Goal: Navigation & Orientation: Find specific page/section

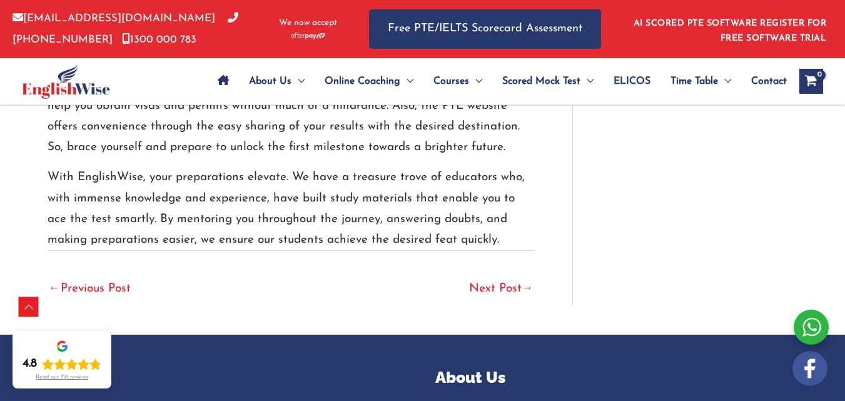
scroll to position [8736, 0]
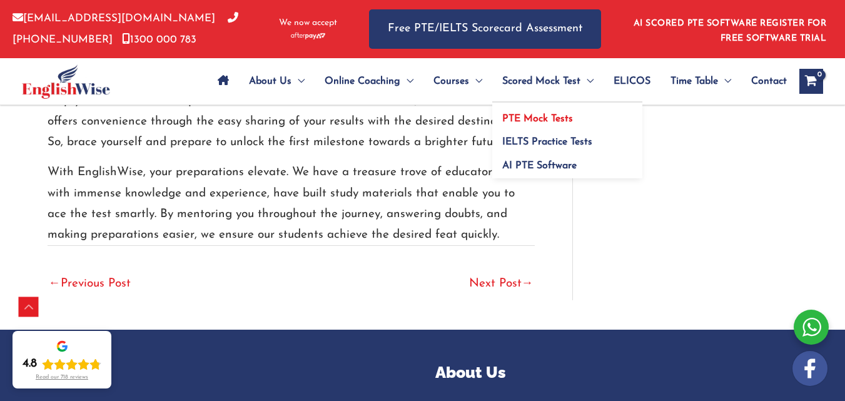
click at [557, 117] on span "PTE Mock Tests" at bounding box center [537, 119] width 71 height 10
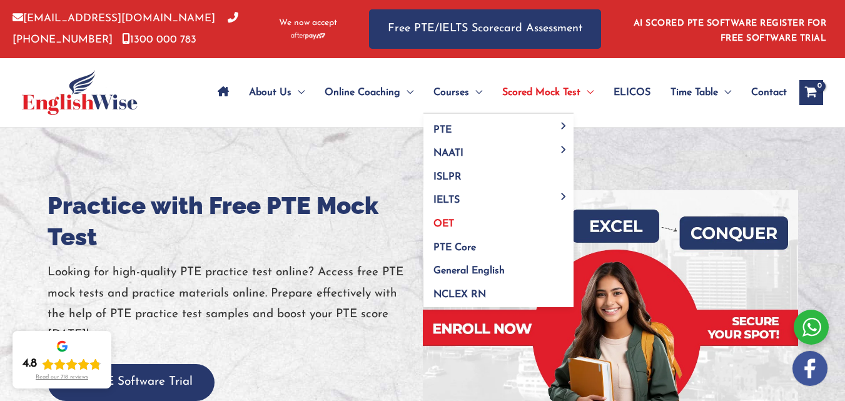
click at [450, 228] on span "OET" at bounding box center [443, 224] width 21 height 10
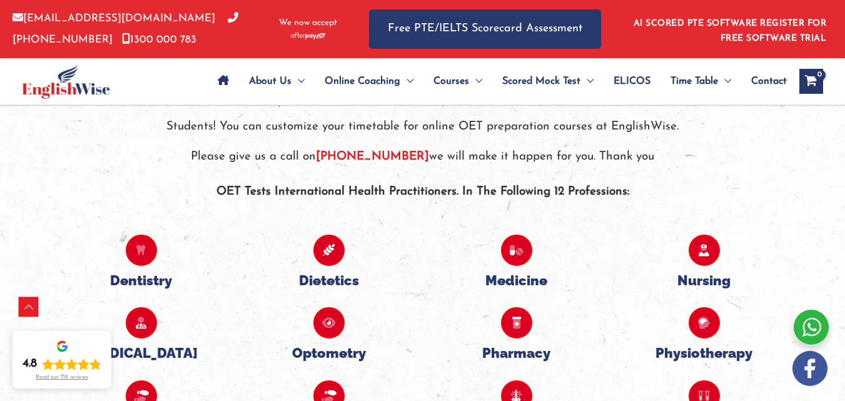
scroll to position [2585, 0]
